Goal: Task Accomplishment & Management: Complete application form

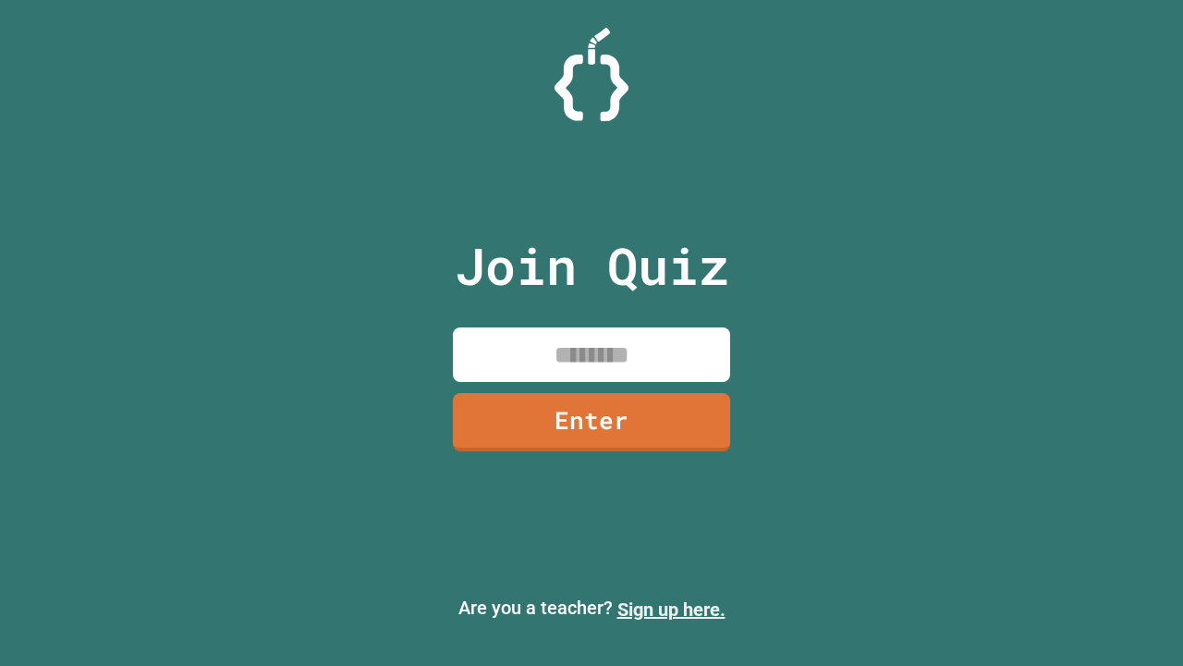
click at [671, 609] on link "Sign up here." at bounding box center [671, 609] width 108 height 22
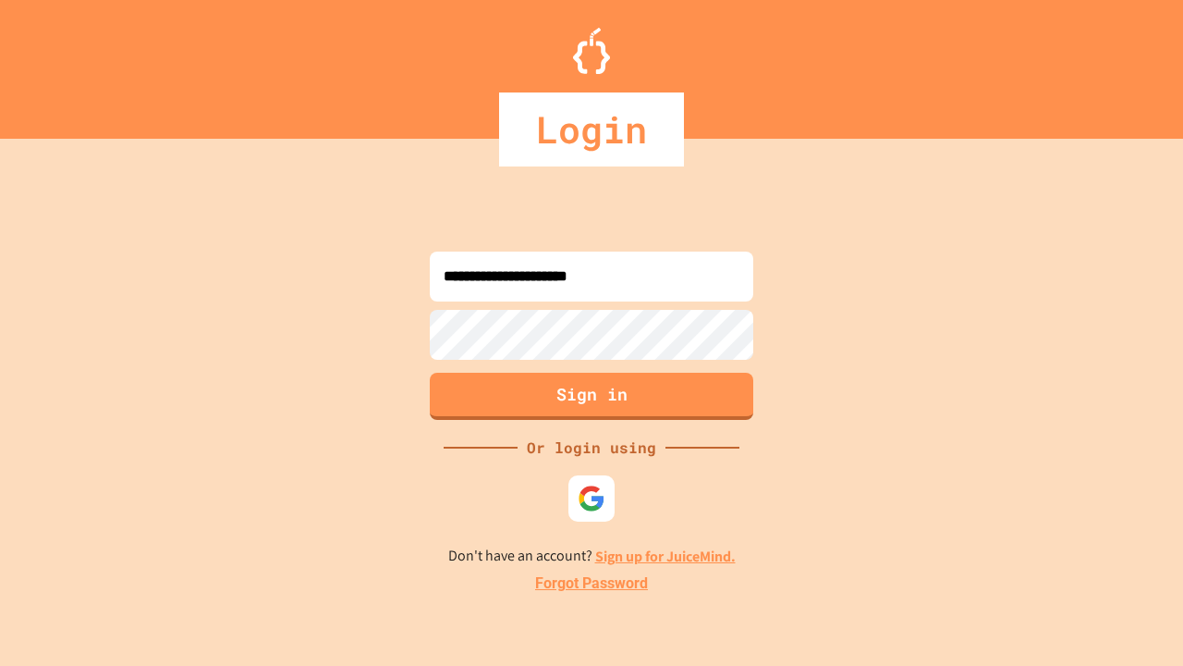
type input "**********"
